Goal: Information Seeking & Learning: Learn about a topic

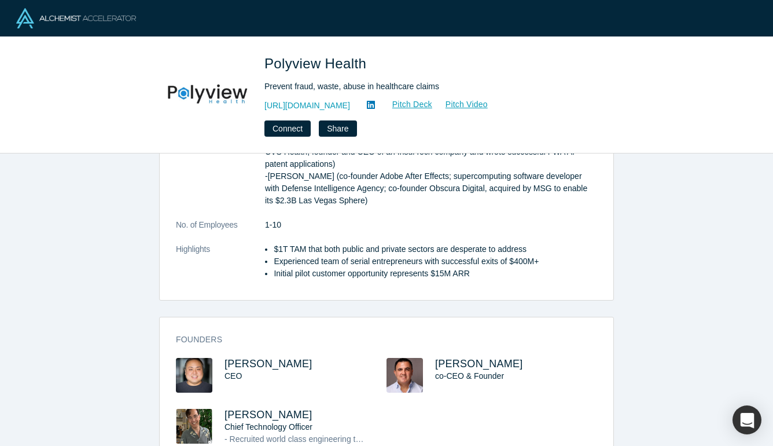
scroll to position [310, 0]
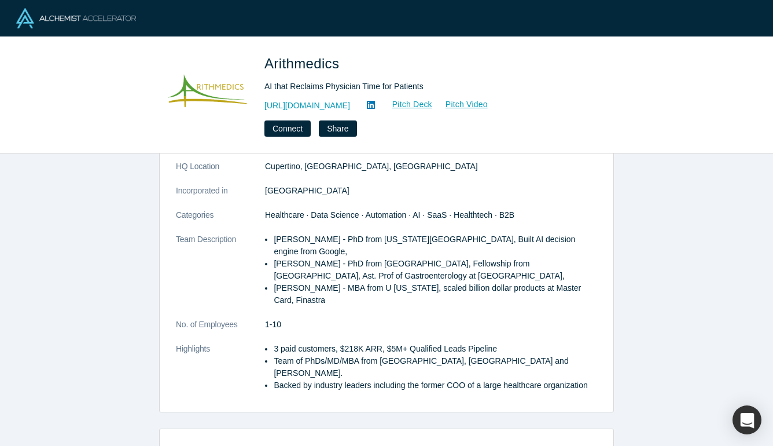
scroll to position [150, 0]
